Goal: Browse casually

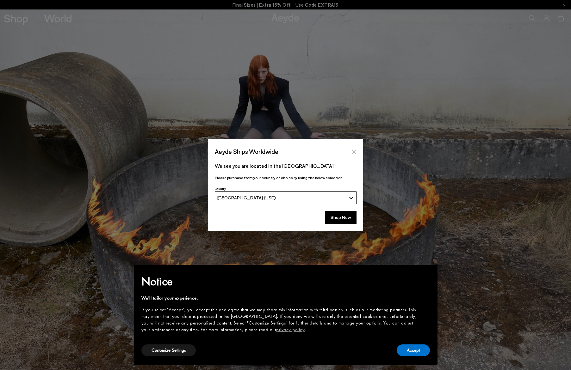
click at [354, 151] on icon "Close" at bounding box center [353, 151] width 5 height 5
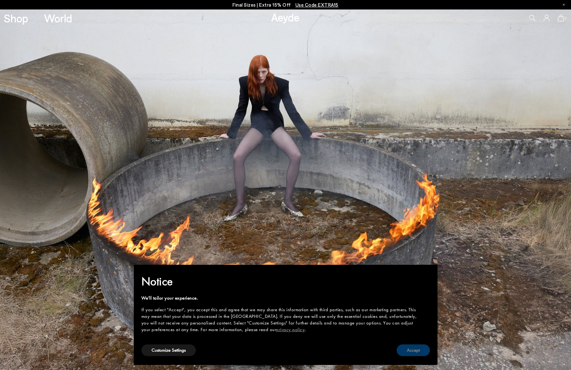
click at [408, 350] on button "Accept" at bounding box center [413, 351] width 33 height 12
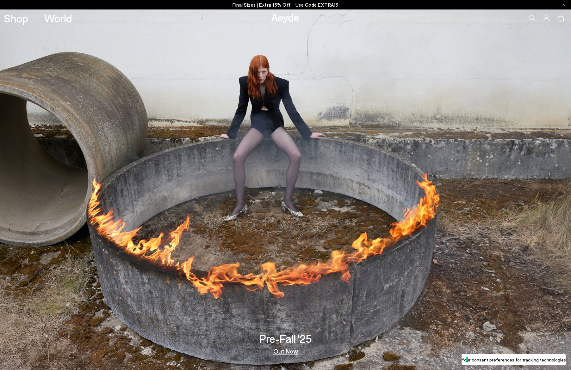
click at [284, 354] on link "Out Now" at bounding box center [285, 351] width 25 height 6
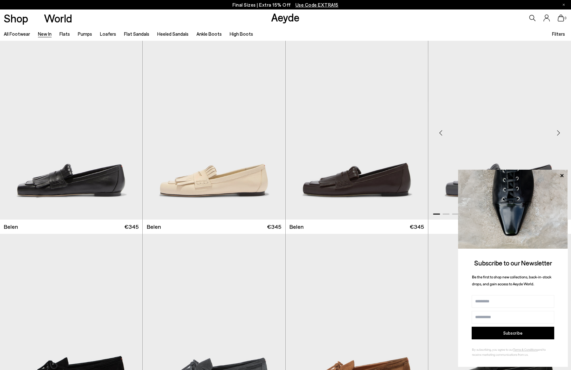
click at [561, 176] on icon at bounding box center [562, 176] width 8 height 8
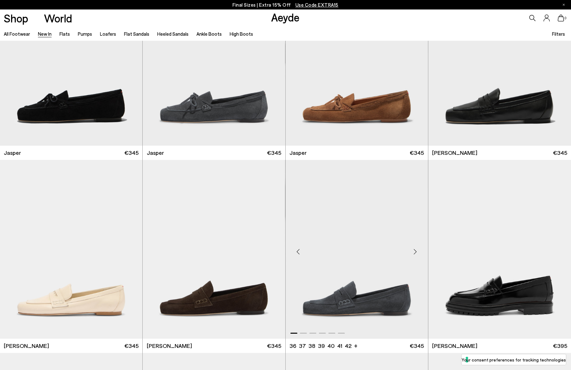
scroll to position [248, 0]
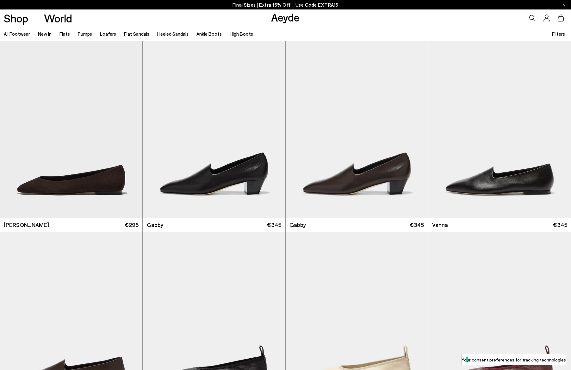
scroll to position [1415, 0]
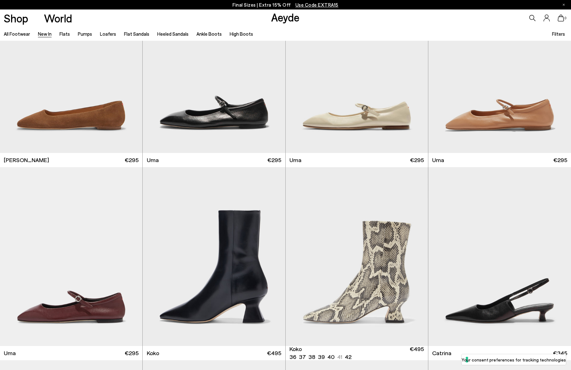
scroll to position [3644, 0]
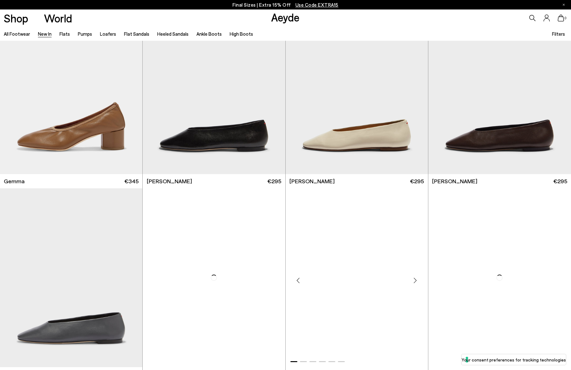
scroll to position [4143, 0]
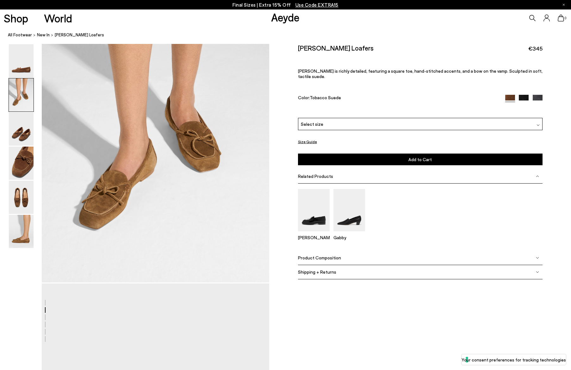
scroll to position [272, 0]
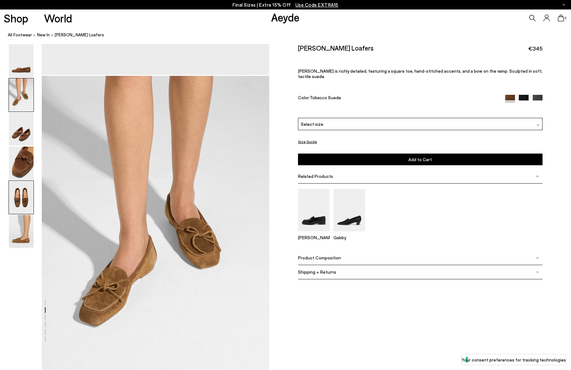
click at [18, 195] on img at bounding box center [21, 197] width 25 height 33
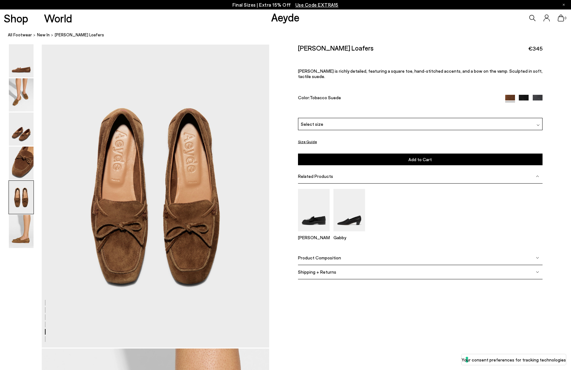
scroll to position [1218, 0]
